Goal: Information Seeking & Learning: Learn about a topic

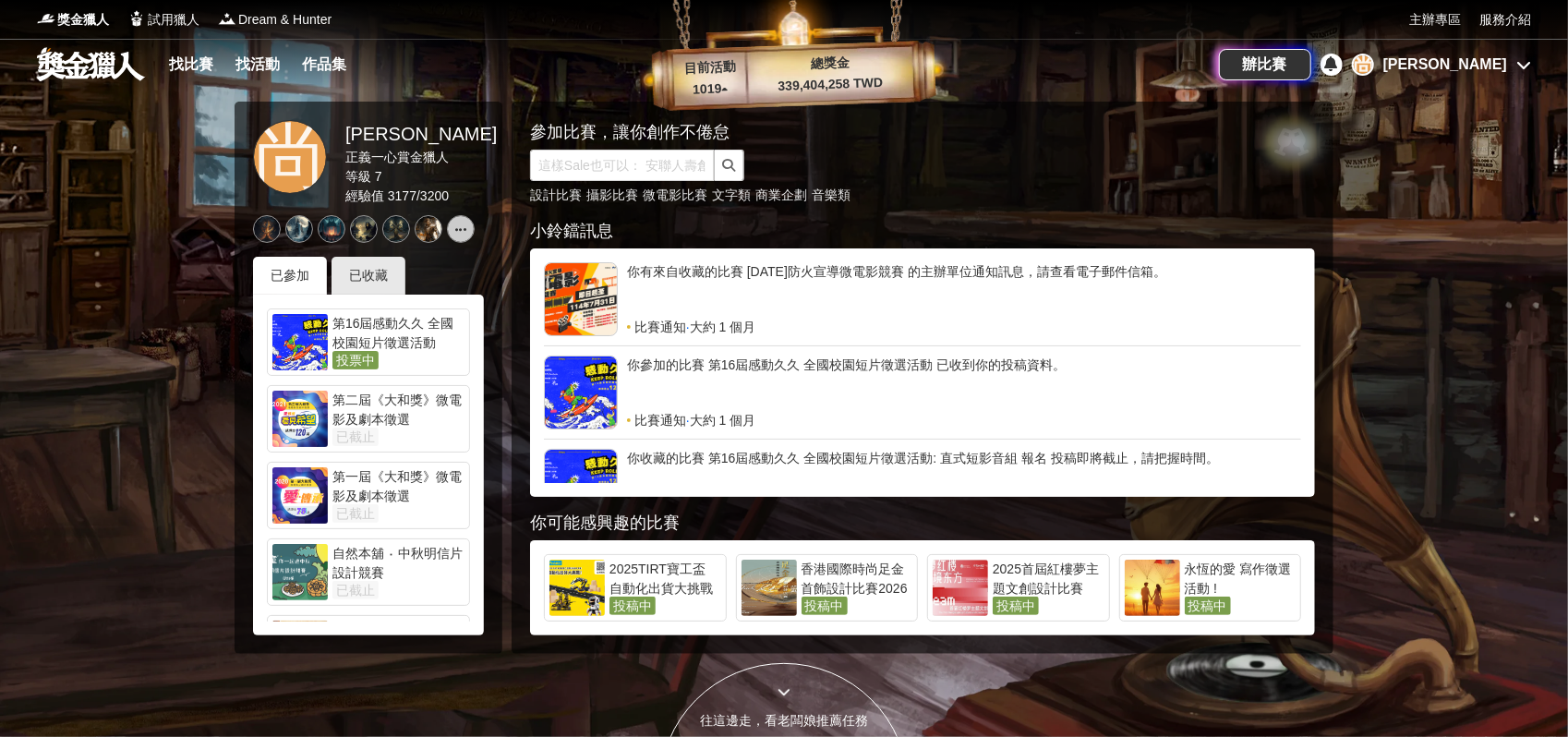
click at [1490, 74] on div "尚均" at bounding box center [1445, 65] width 123 height 22
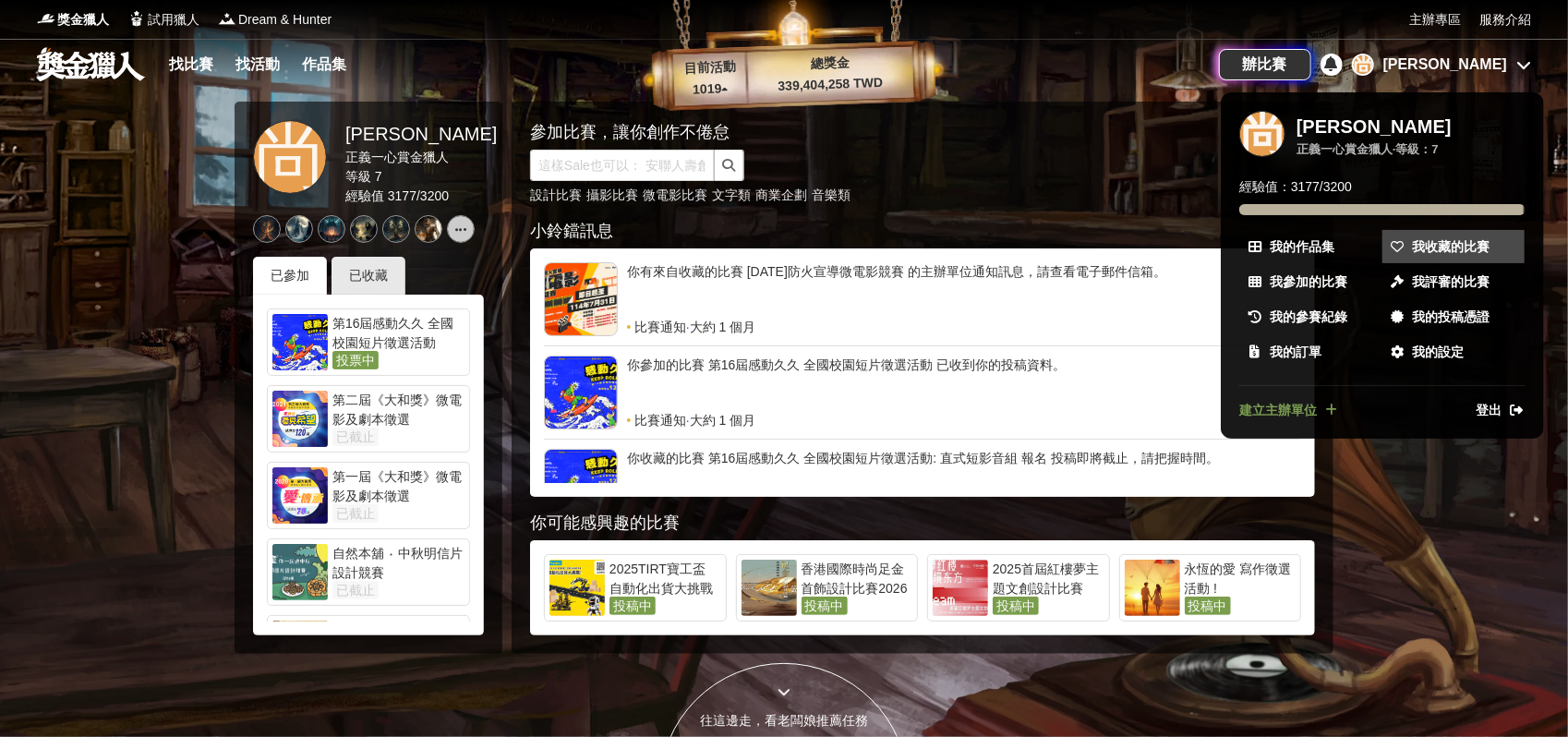
click at [1431, 237] on span "我收藏的比賽" at bounding box center [1451, 246] width 78 height 19
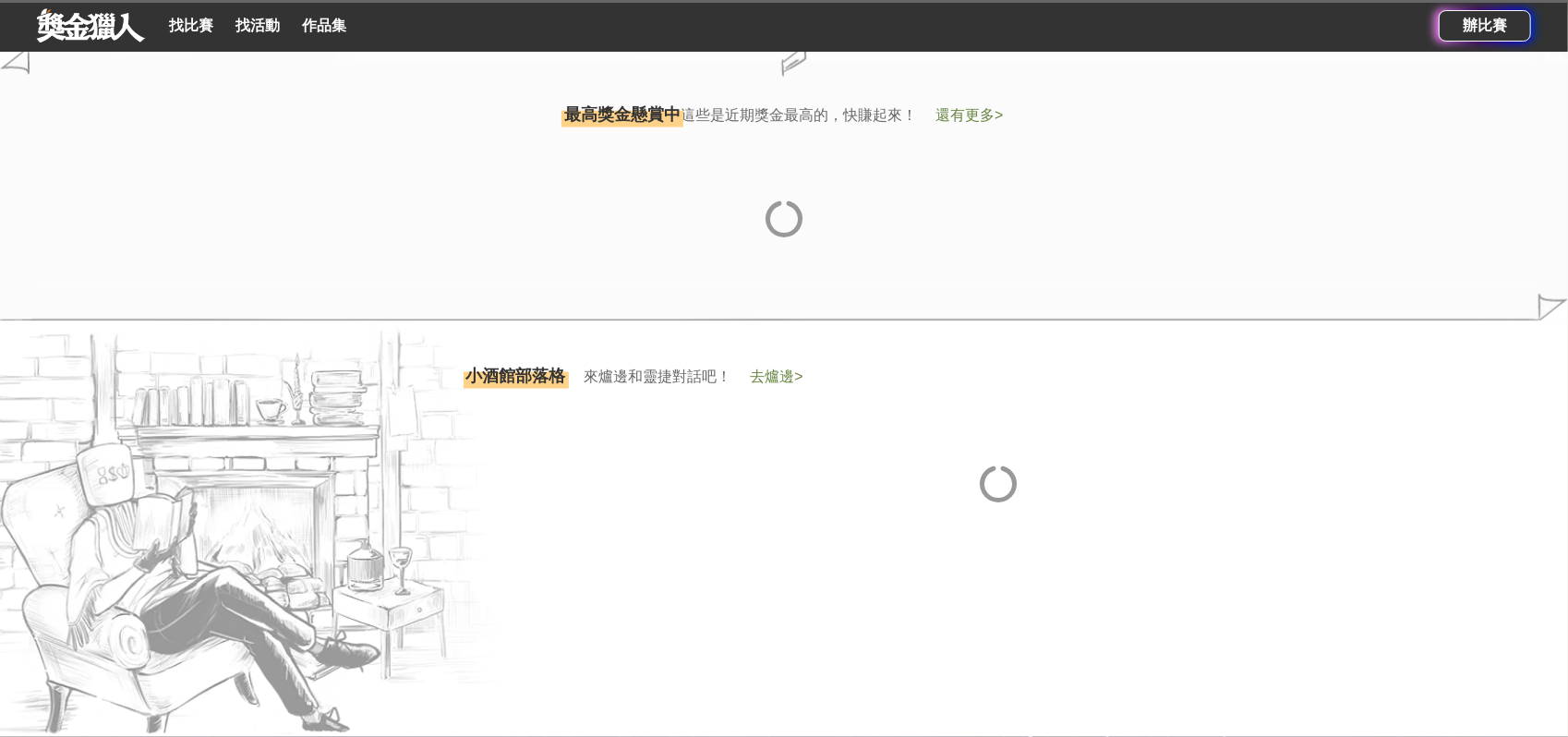
scroll to position [1641, 0]
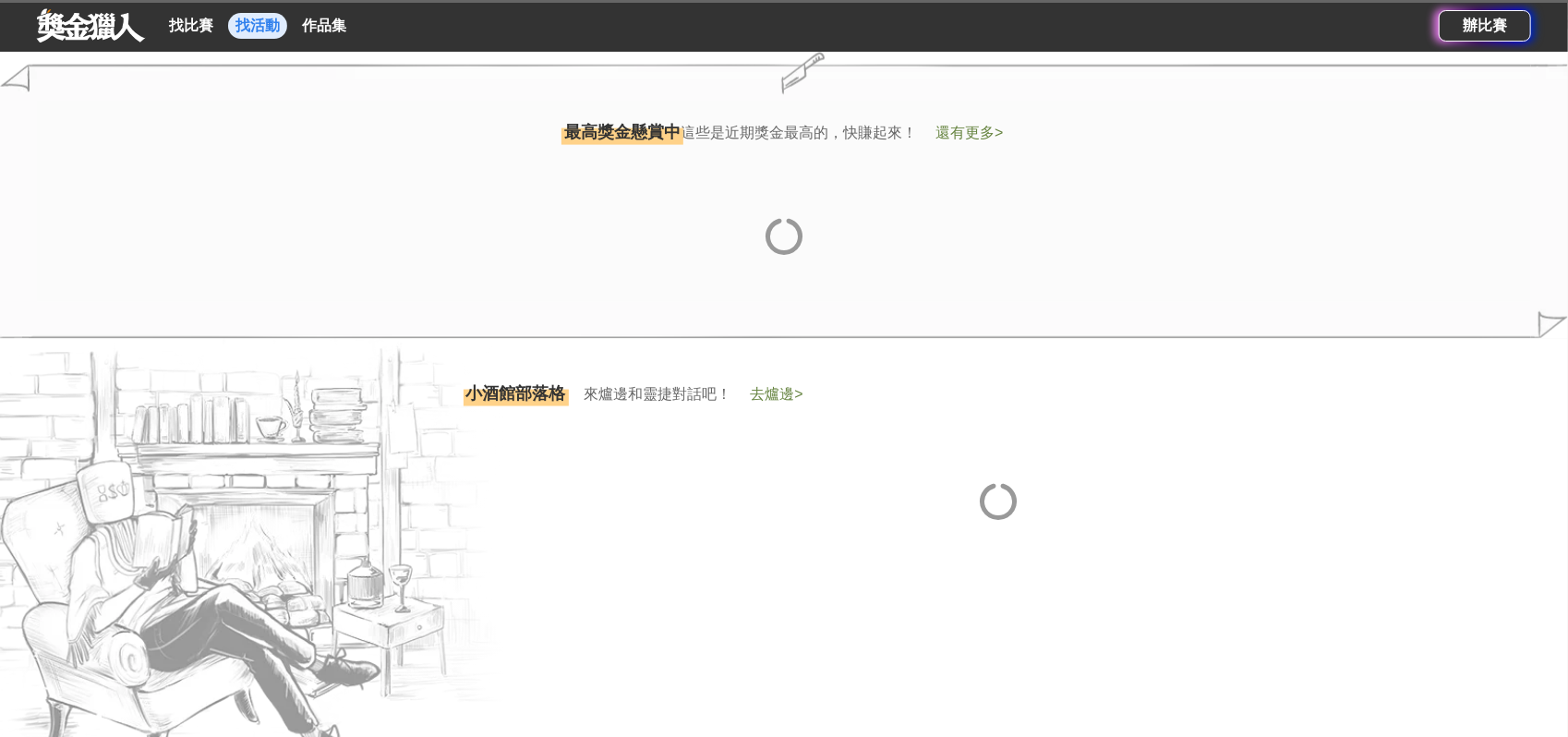
click at [264, 23] on link "找活動" at bounding box center [257, 26] width 59 height 26
click at [264, 23] on html "獎金獵人 試用獵人 Dream & Hunter 主辦專區 服務介紹 找比賽 找活動 作品集 辦比賽 參加比賽，讓你創作不倦怠 設計比賽 攝影比賽 微電影比賽…" at bounding box center [784, 365] width 1568 height 4013
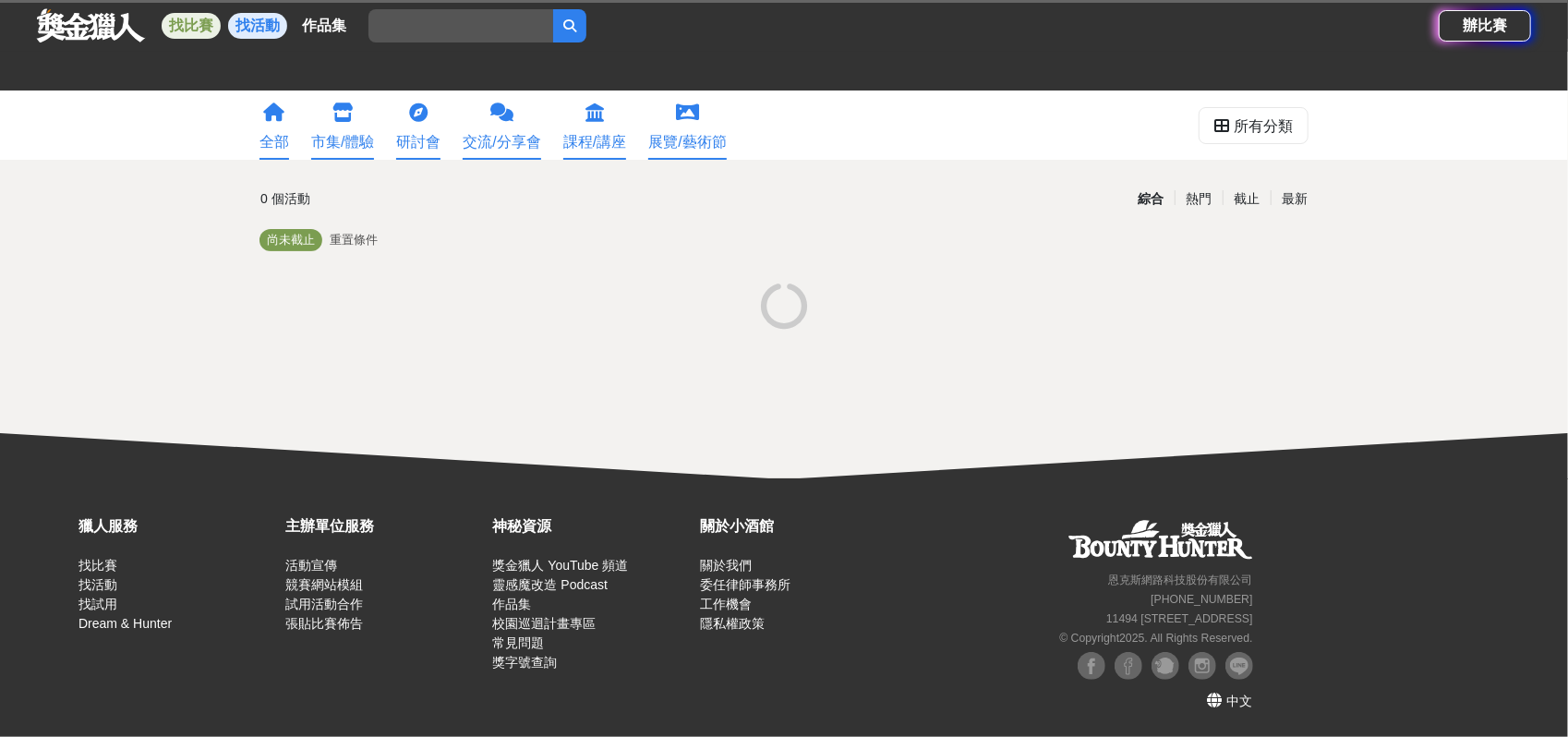
click at [192, 27] on link "找比賽" at bounding box center [190, 26] width 59 height 26
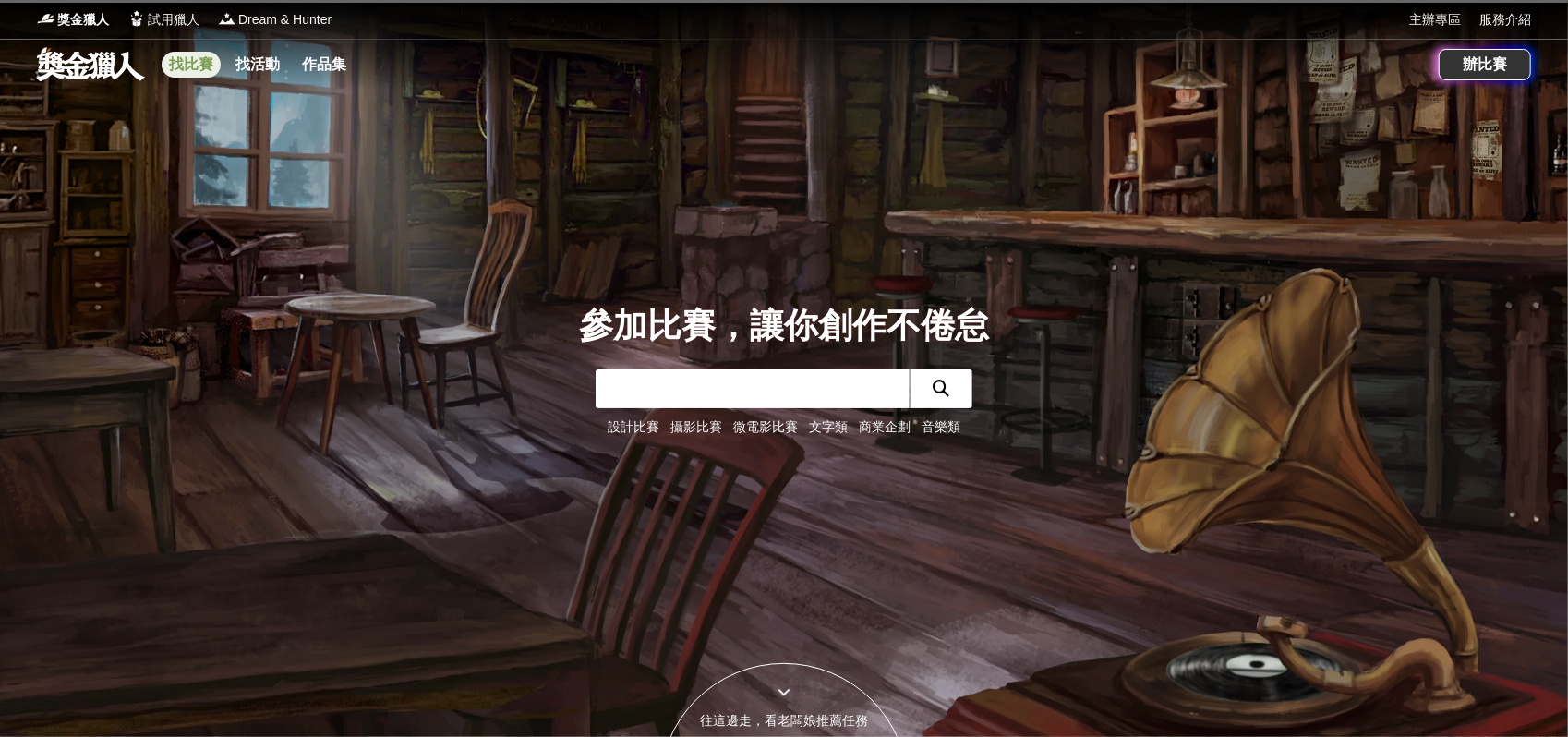
click at [207, 71] on link "找比賽" at bounding box center [190, 65] width 59 height 26
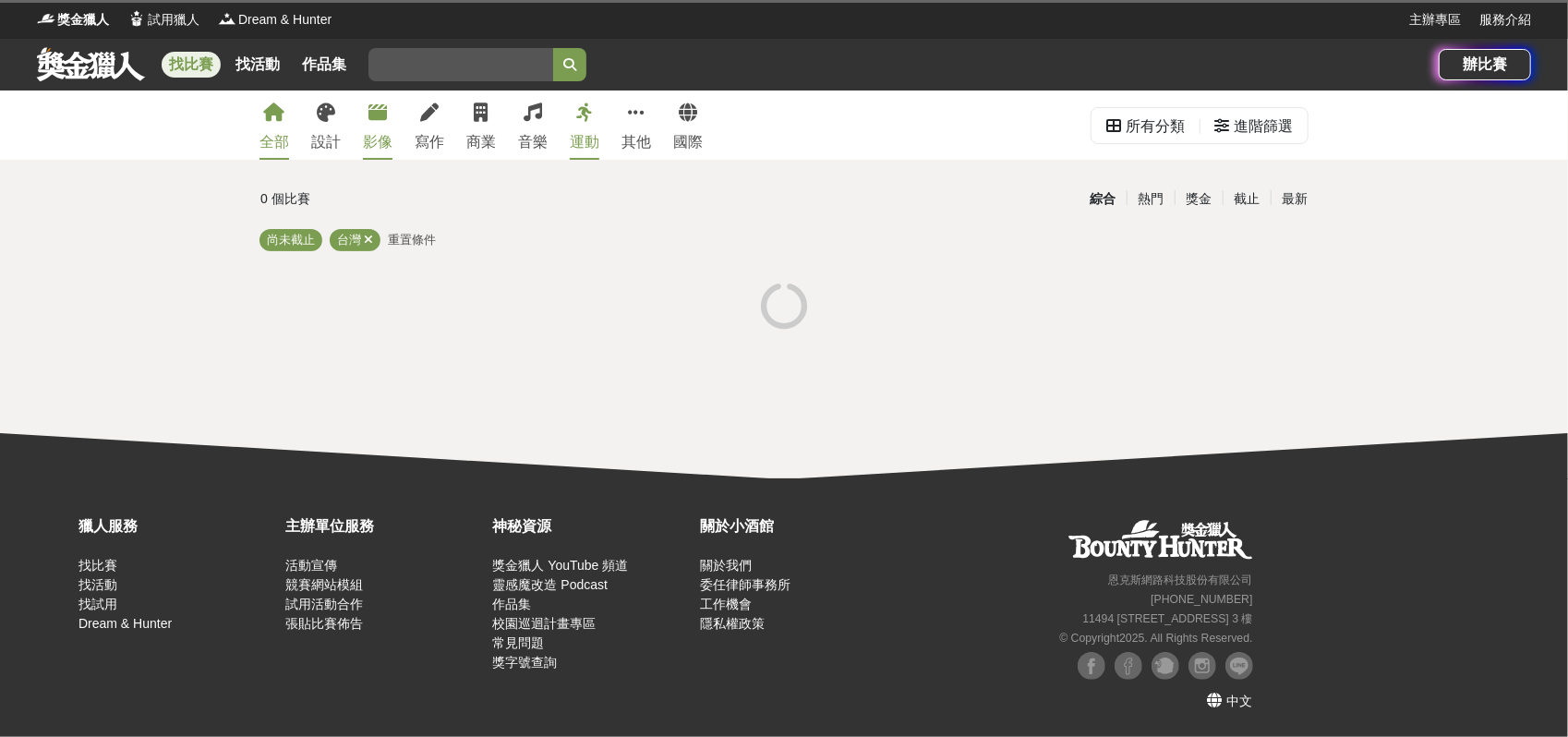
click at [381, 122] on icon at bounding box center [377, 113] width 19 height 19
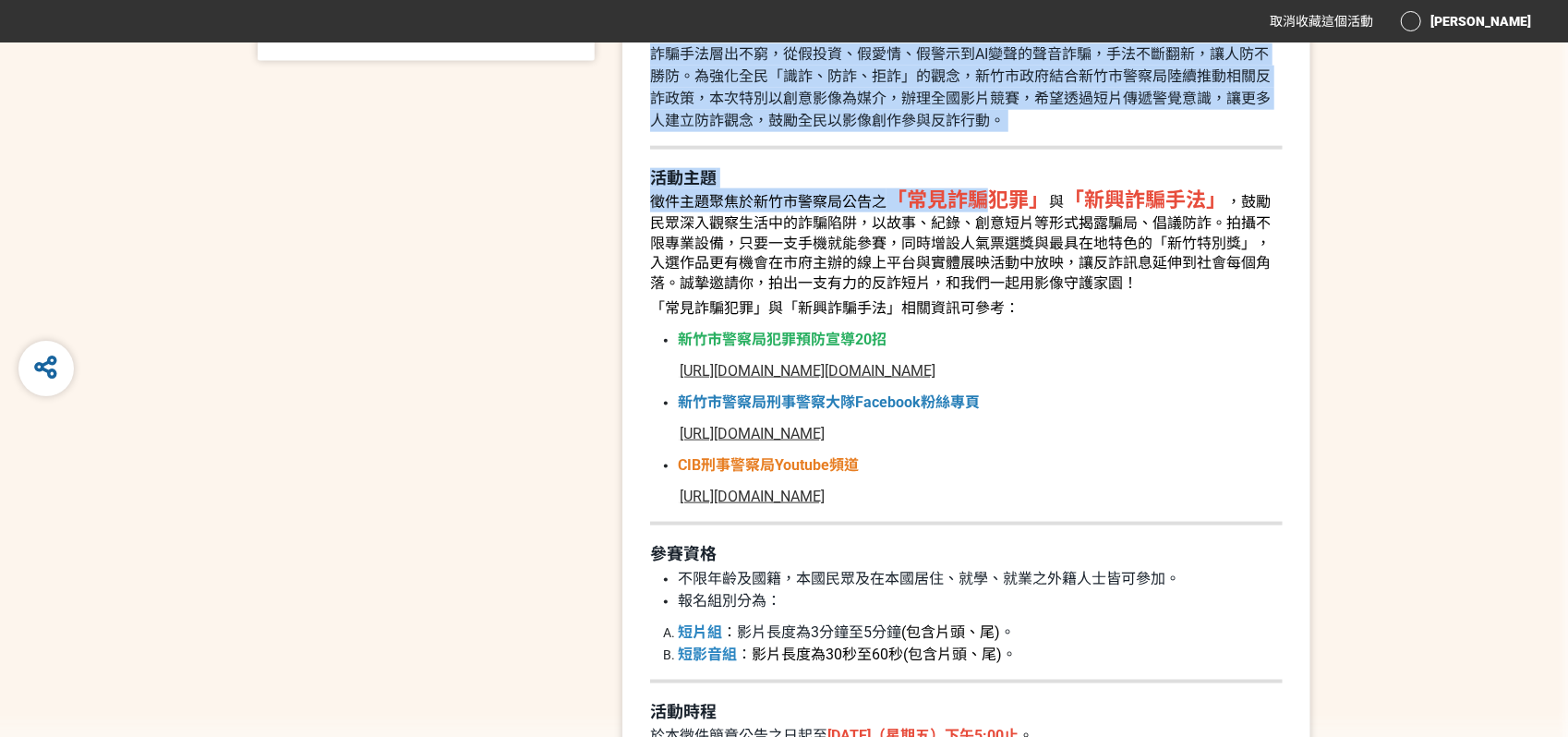
drag, startPoint x: 896, startPoint y: 139, endPoint x: 1018, endPoint y: 223, distance: 148.1
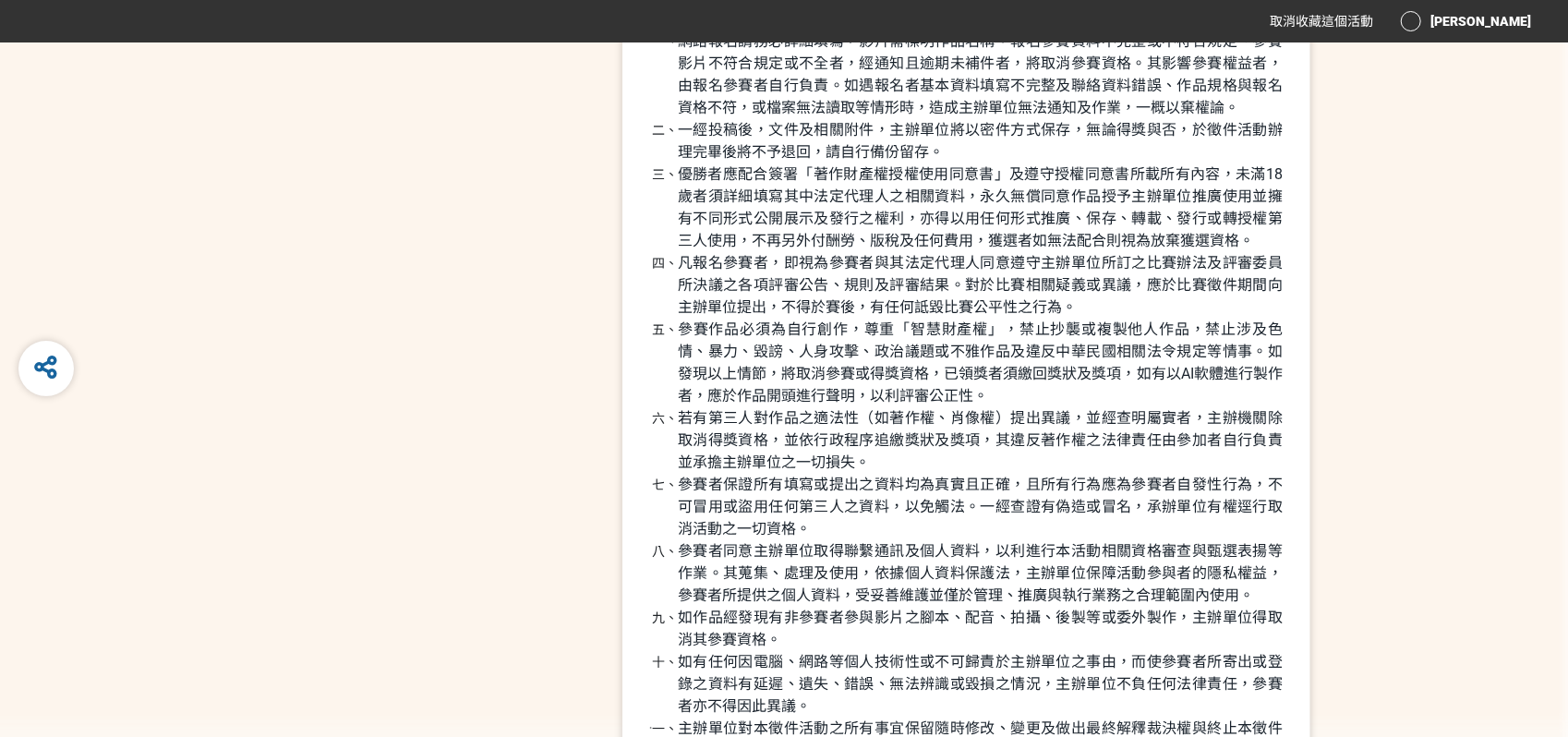
scroll to position [4402, 0]
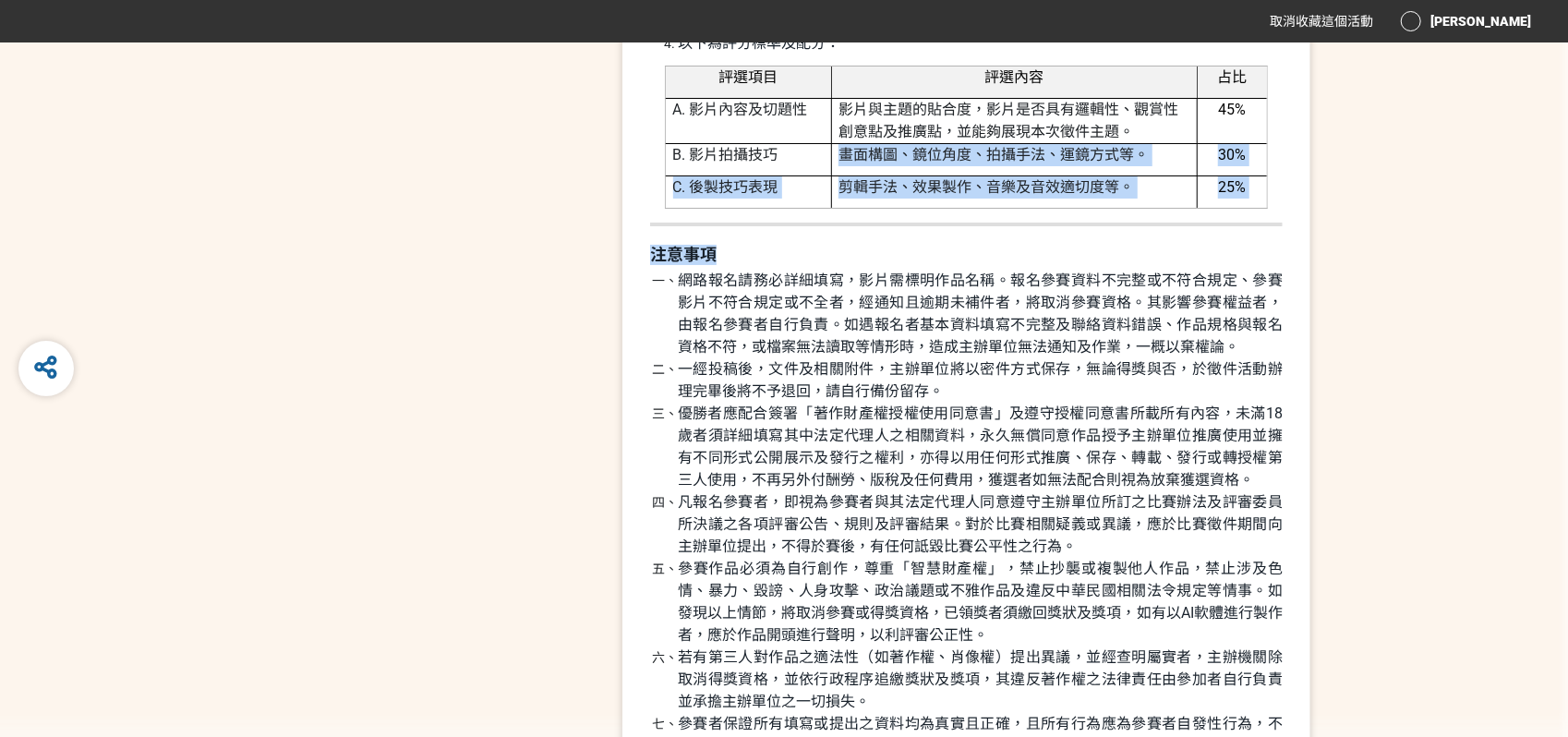
drag, startPoint x: 801, startPoint y: 182, endPoint x: 899, endPoint y: 363, distance: 205.8
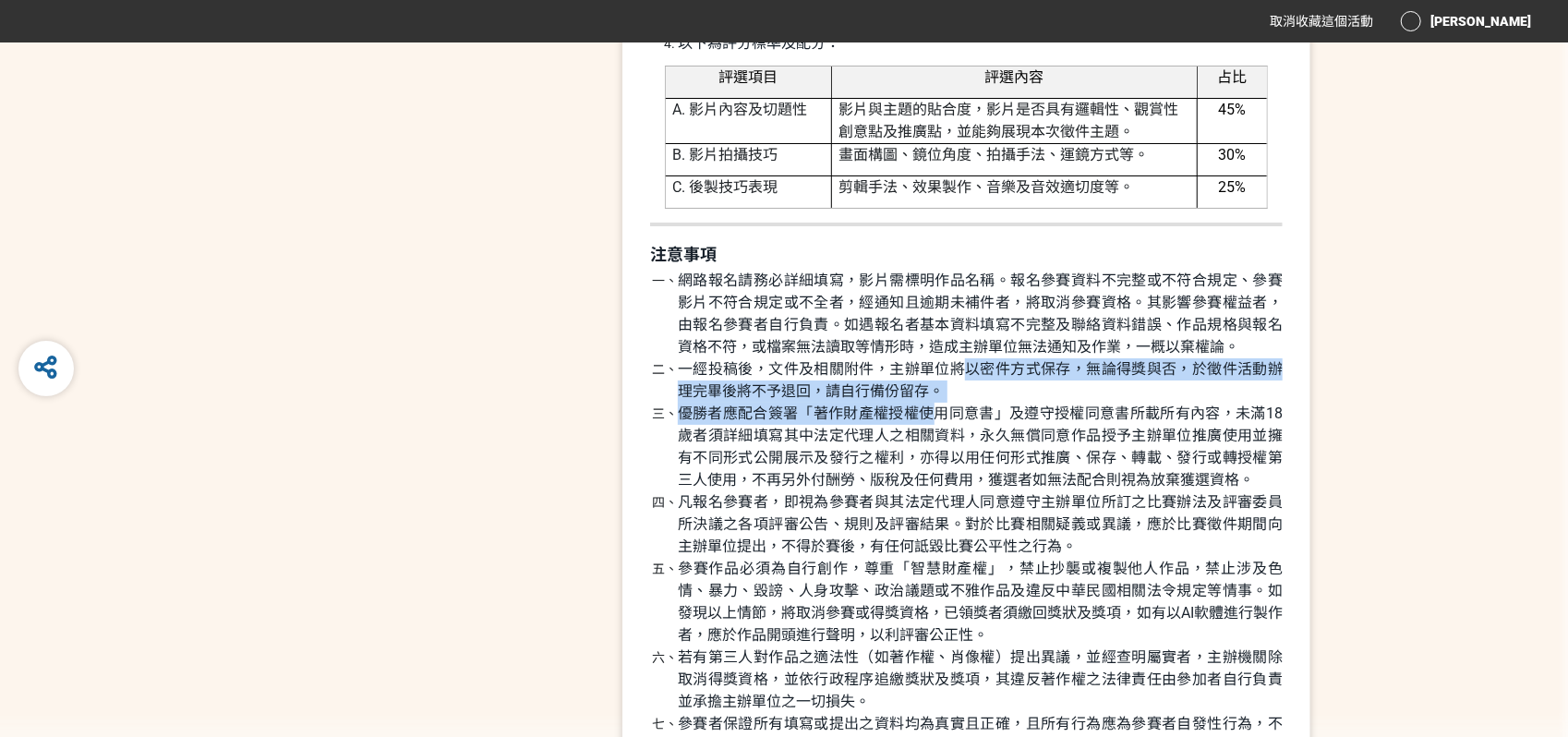
drag, startPoint x: 952, startPoint y: 393, endPoint x: 946, endPoint y: 322, distance: 71.3
click at [946, 323] on ol "網路報名請務必詳細填寫，影片需標明作品名稱。報名參賽資料不完整或不符合規定、參賽影片不符合規定或不全者，經通知且逾期未補件者，將取消參賽資格。其影響參賽權益者…" at bounding box center [966, 635] width 632 height 731
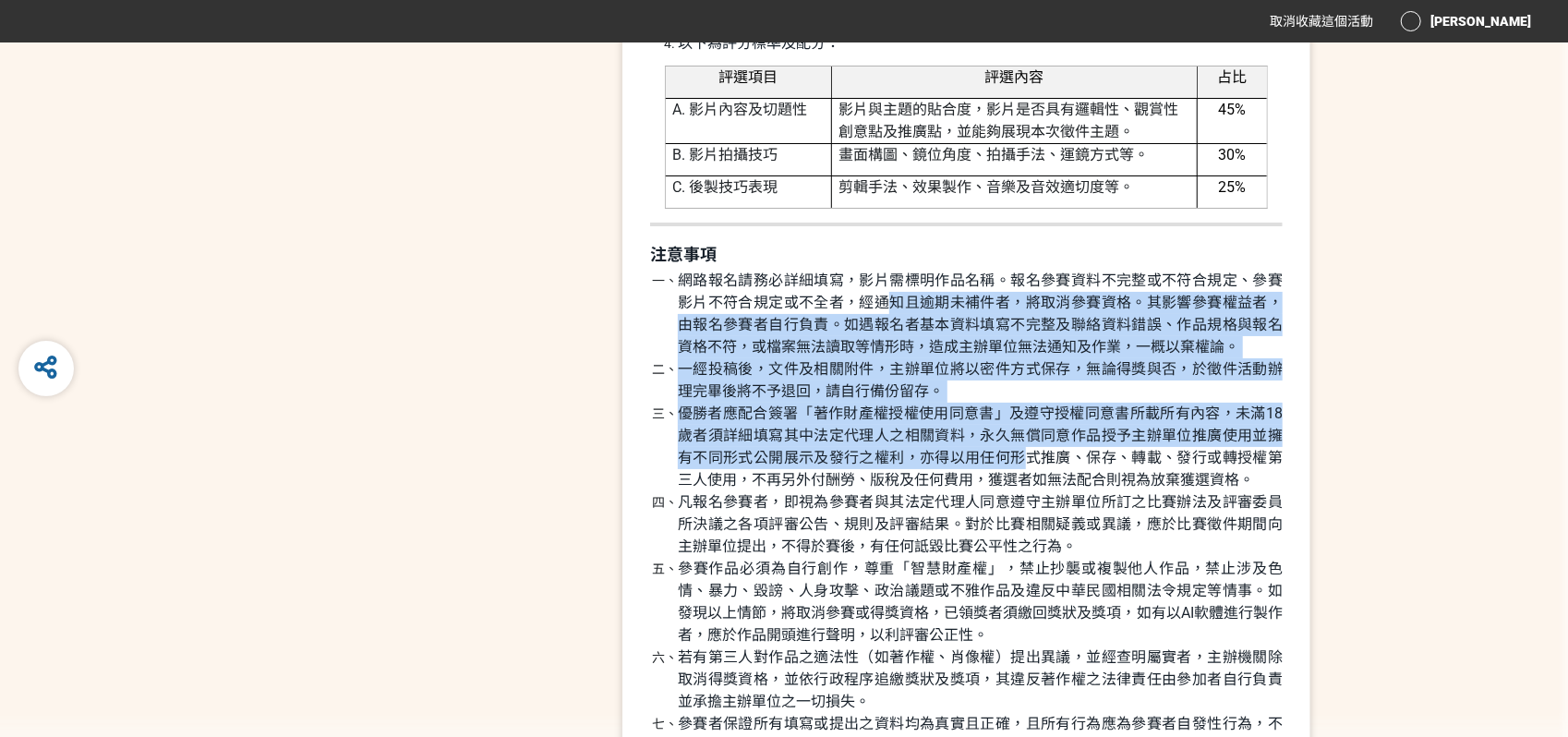
drag, startPoint x: 900, startPoint y: 311, endPoint x: 1048, endPoint y: 498, distance: 238.5
click at [1024, 466] on ol "網路報名請務必詳細填寫，影片需標明作品名稱。報名參賽資料不完整或不符合規定、參賽影片不符合規定或不全者，經通知且逾期未補件者，將取消參賽資格。其影響參賽權益者…" at bounding box center [966, 635] width 632 height 731
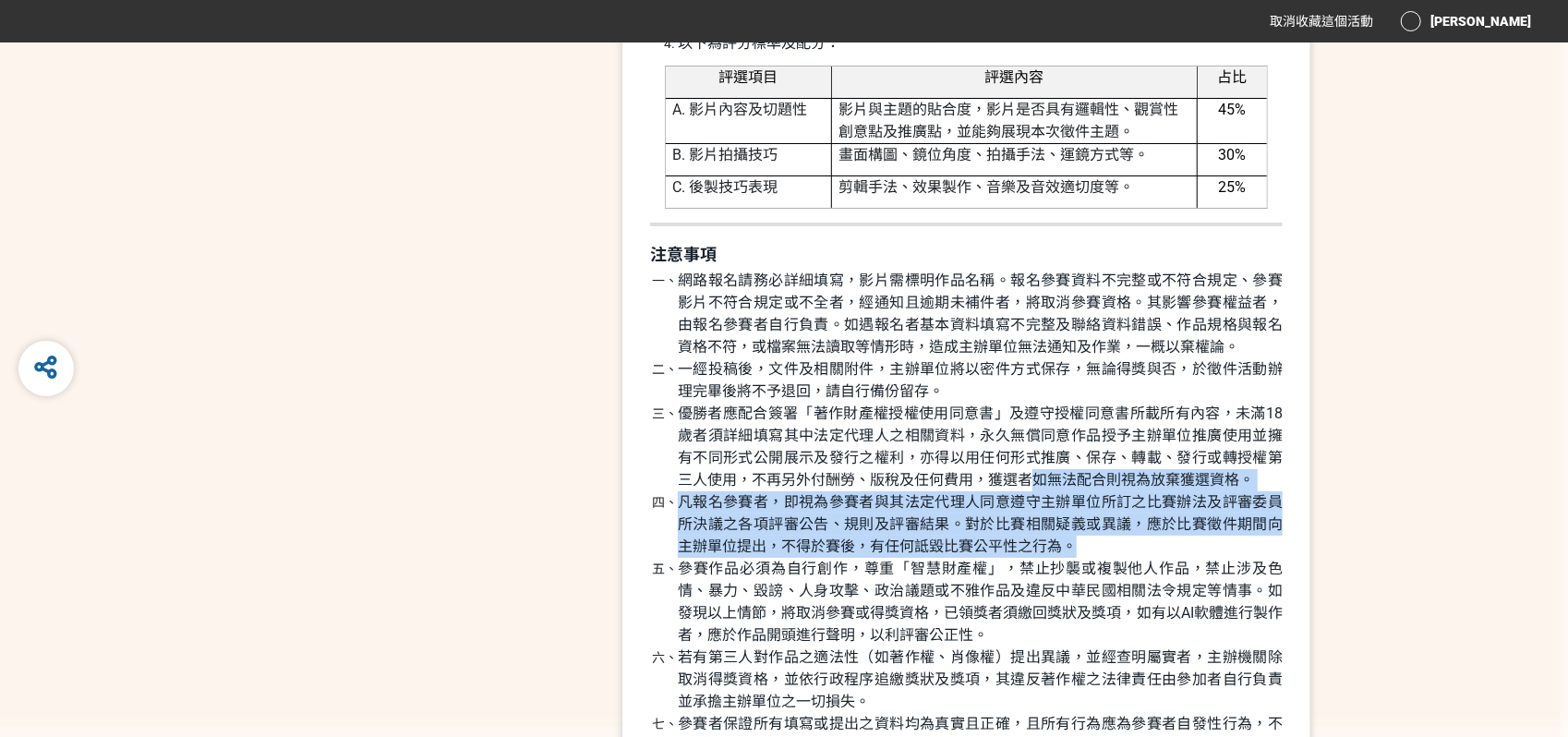
drag, startPoint x: 1080, startPoint y: 553, endPoint x: 962, endPoint y: 390, distance: 201.2
click at [968, 397] on ol "網路報名請務必詳細填寫，影片需標明作品名稱。報名參賽資料不完整或不符合規定、參賽影片不符合規定或不全者，經通知且逾期未補件者，將取消參賽資格。其影響參賽權益者…" at bounding box center [966, 635] width 632 height 731
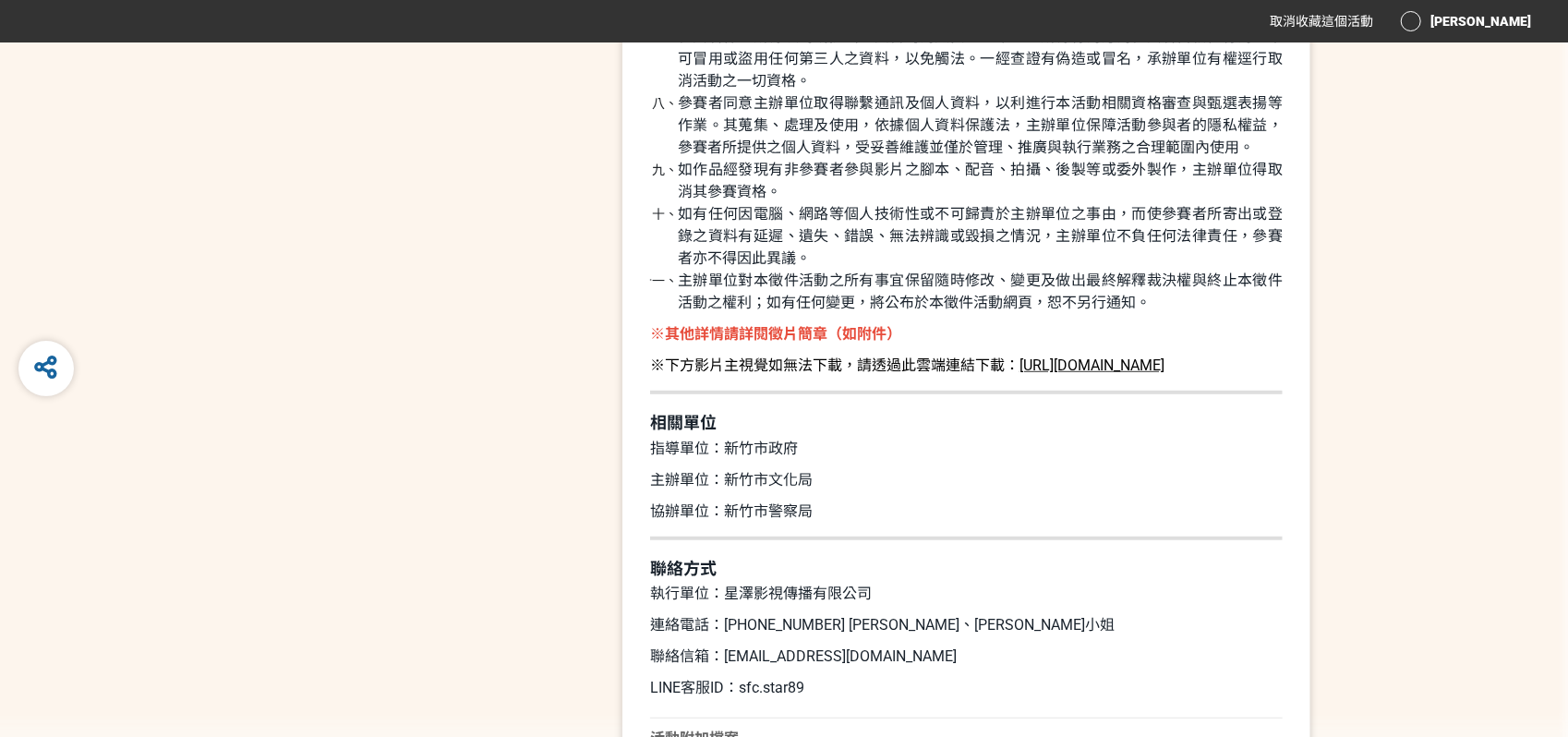
scroll to position [5223, 0]
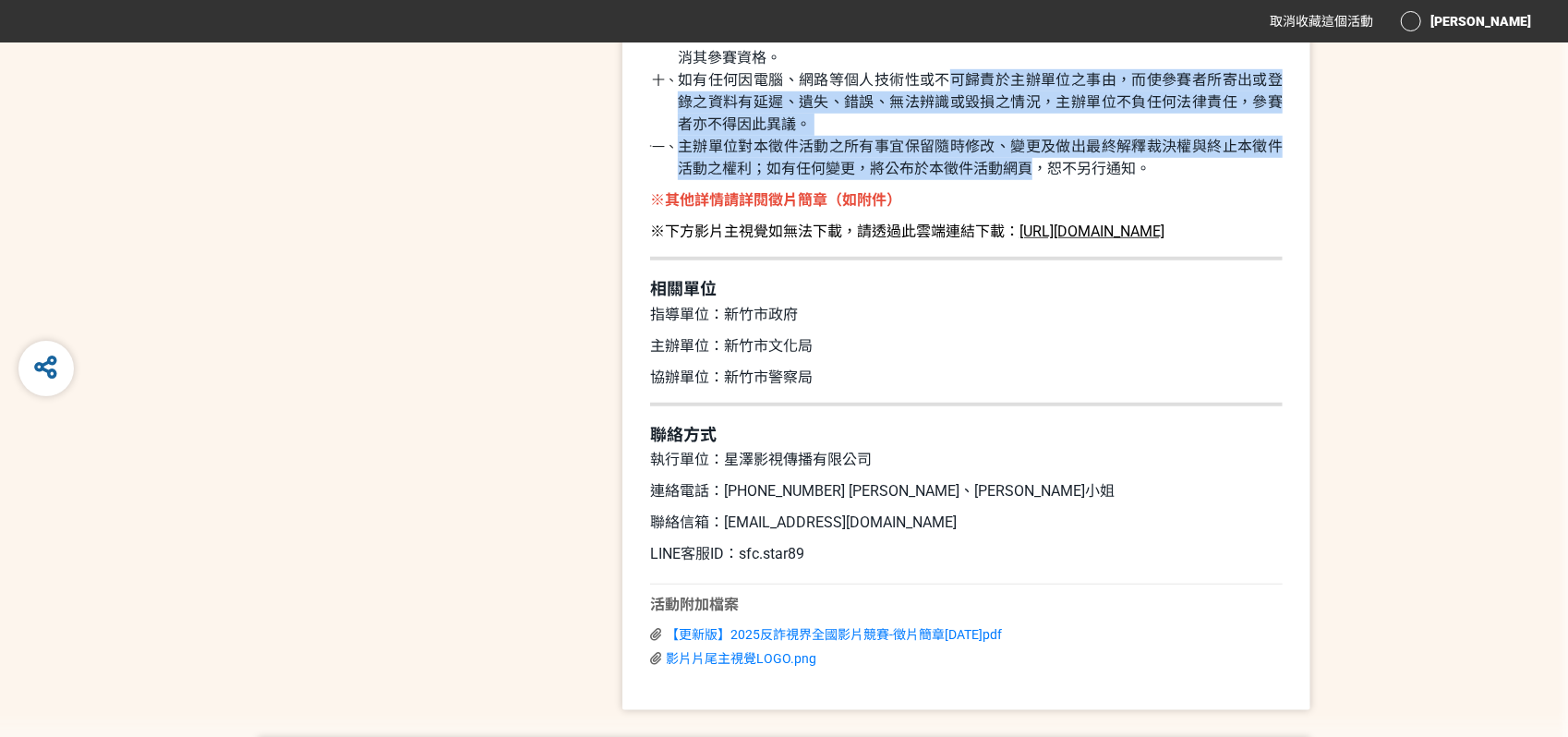
drag, startPoint x: 959, startPoint y: 82, endPoint x: 1041, endPoint y: 188, distance: 134.0
